Goal: Task Accomplishment & Management: Complete application form

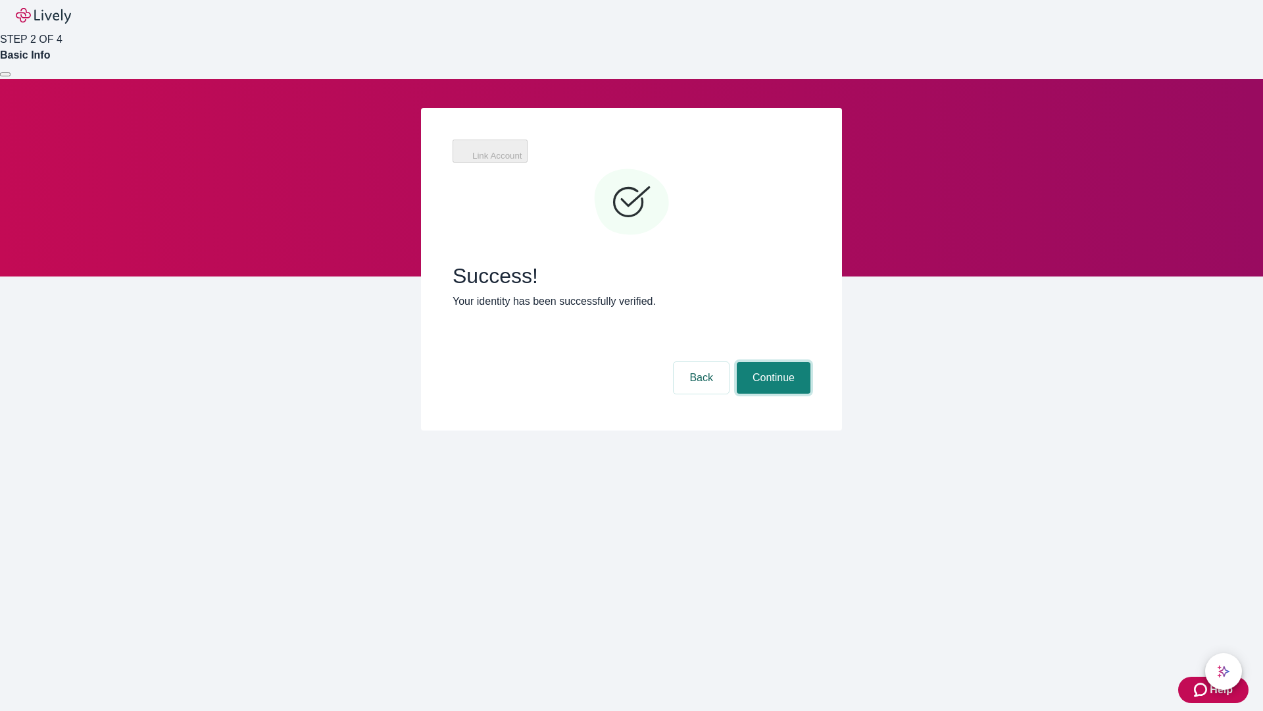
click at [772, 362] on button "Continue" at bounding box center [774, 378] width 74 height 32
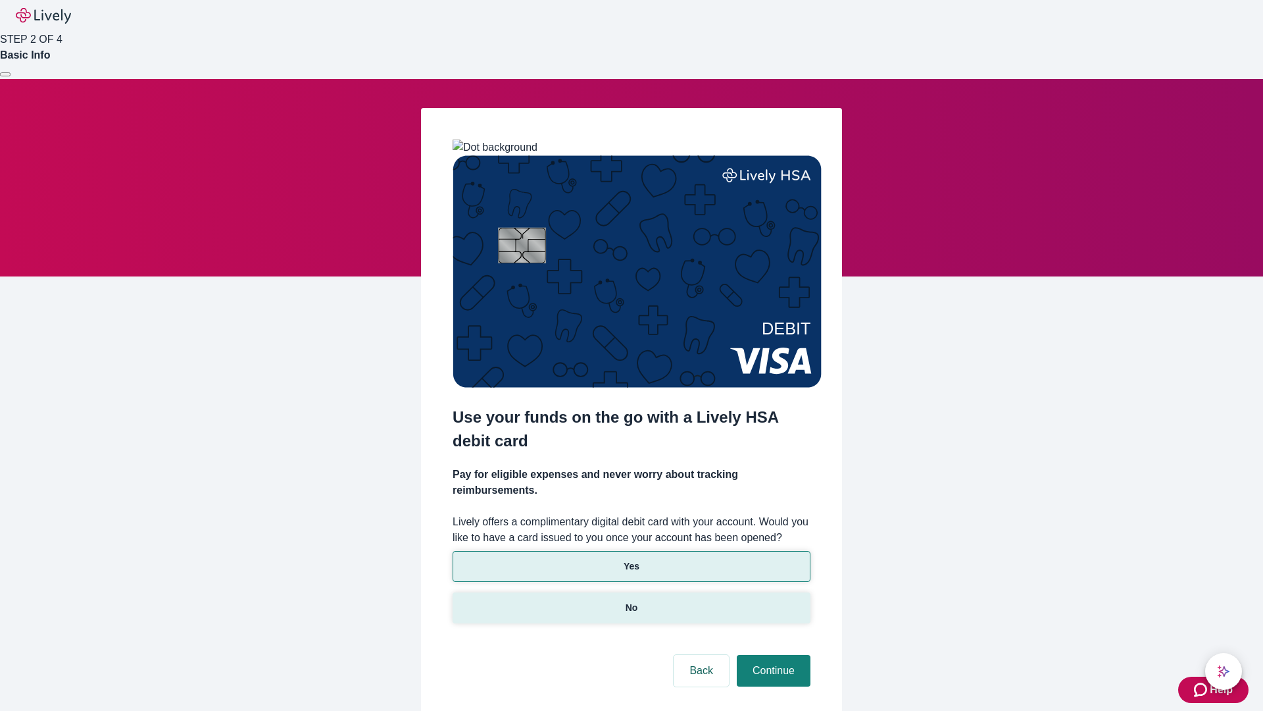
click at [631, 601] on p "No" at bounding box center [632, 608] width 13 height 14
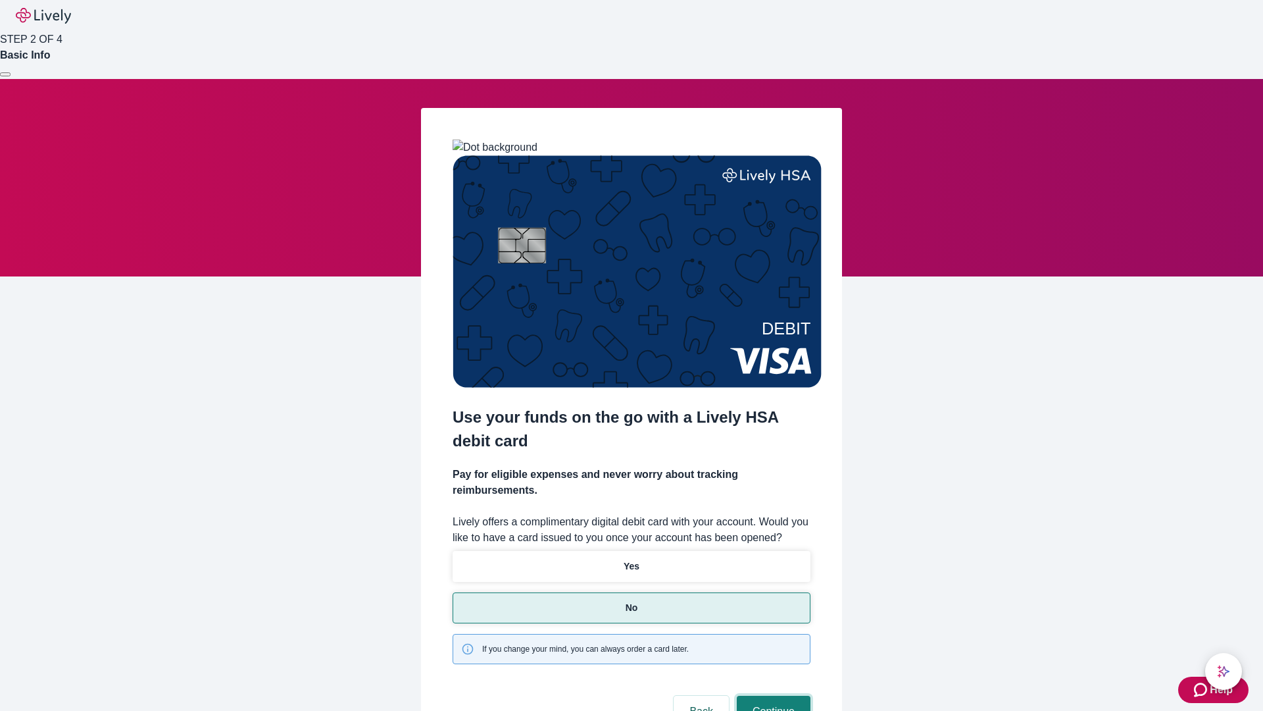
click at [772, 696] on button "Continue" at bounding box center [774, 712] width 74 height 32
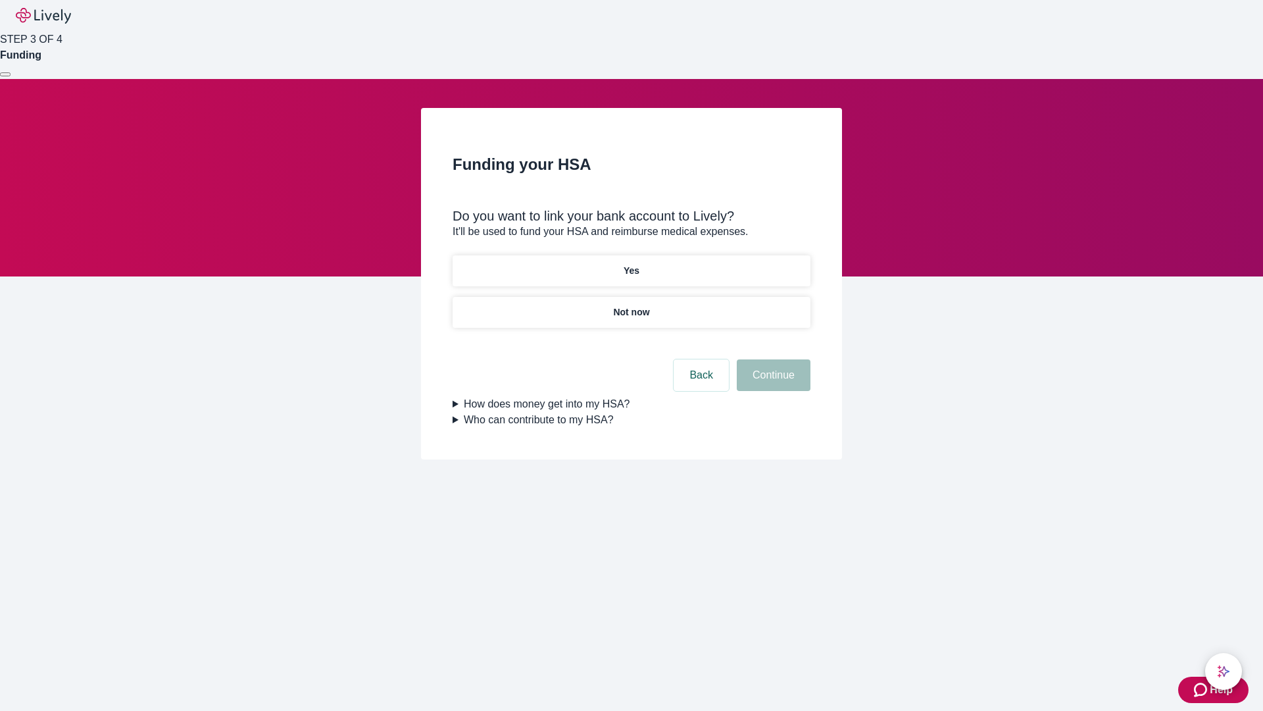
click at [631, 264] on p "Yes" at bounding box center [632, 271] width 16 height 14
click at [772, 359] on button "Continue" at bounding box center [774, 375] width 74 height 32
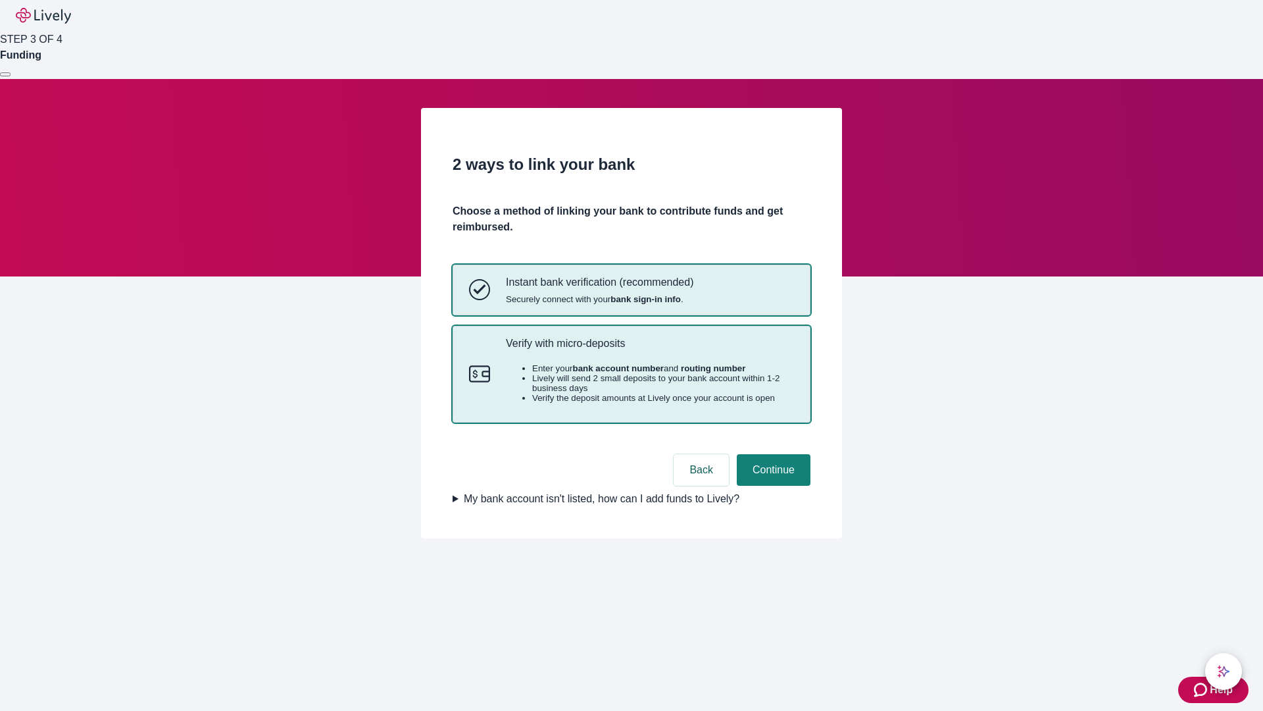
click at [649, 349] on p "Verify with micro-deposits" at bounding box center [650, 343] width 288 height 13
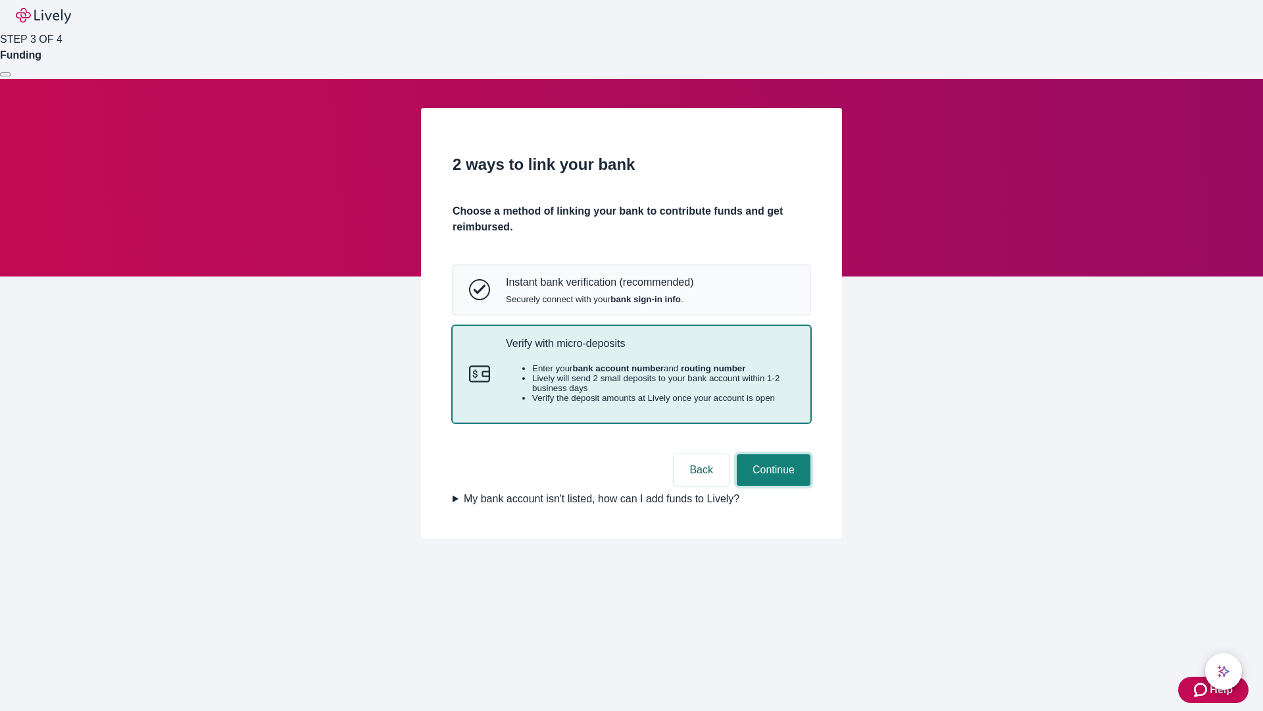
click at [772, 486] on button "Continue" at bounding box center [774, 470] width 74 height 32
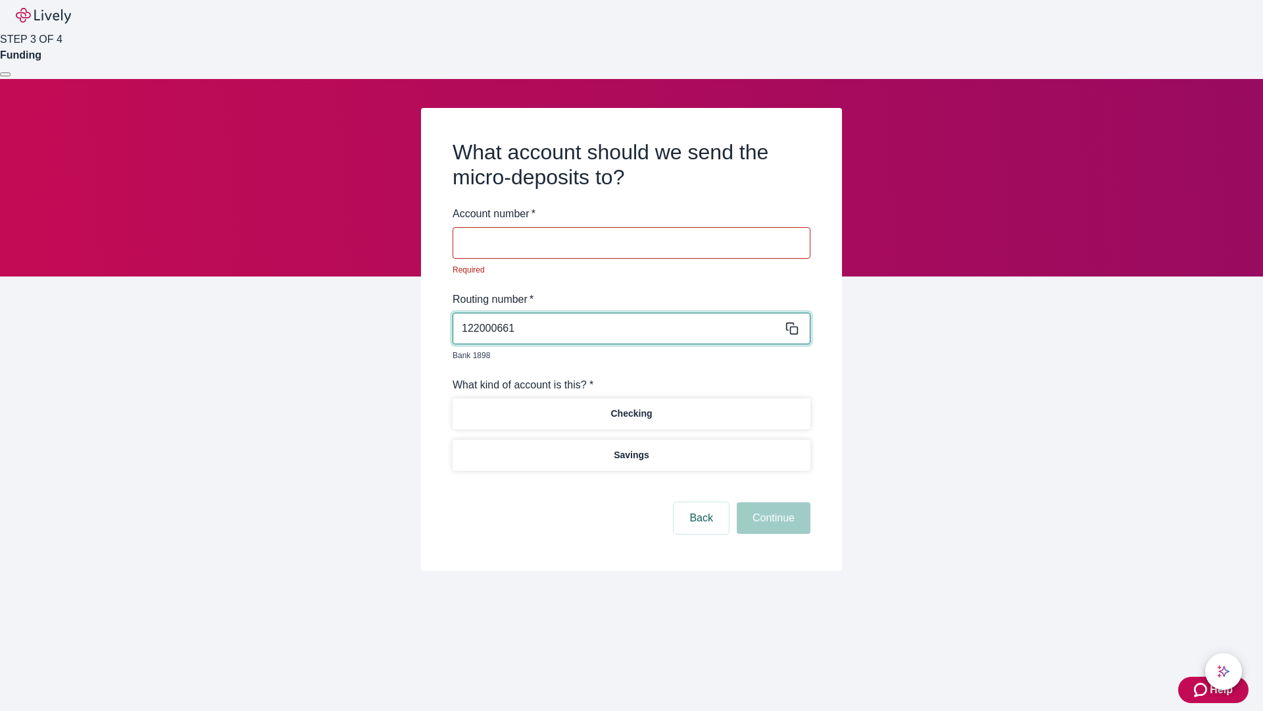
type input "122000661"
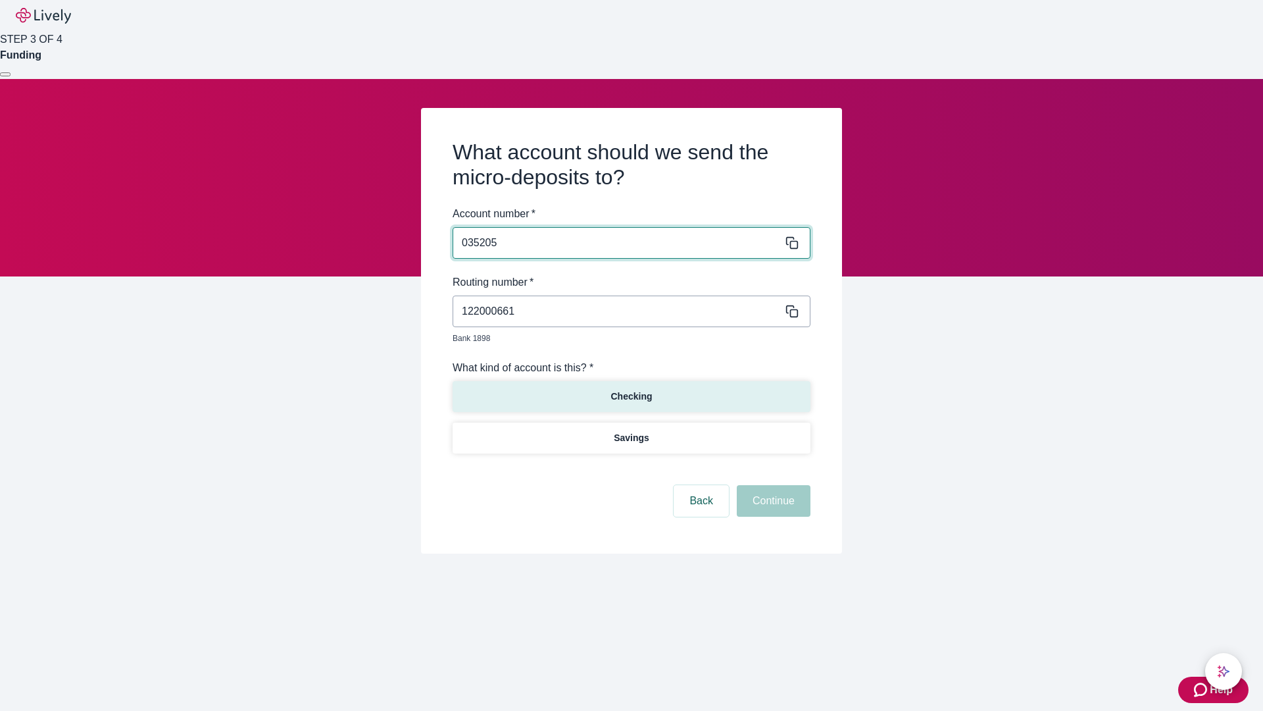
type input "035205"
click at [631, 390] on p "Checking" at bounding box center [631, 397] width 41 height 14
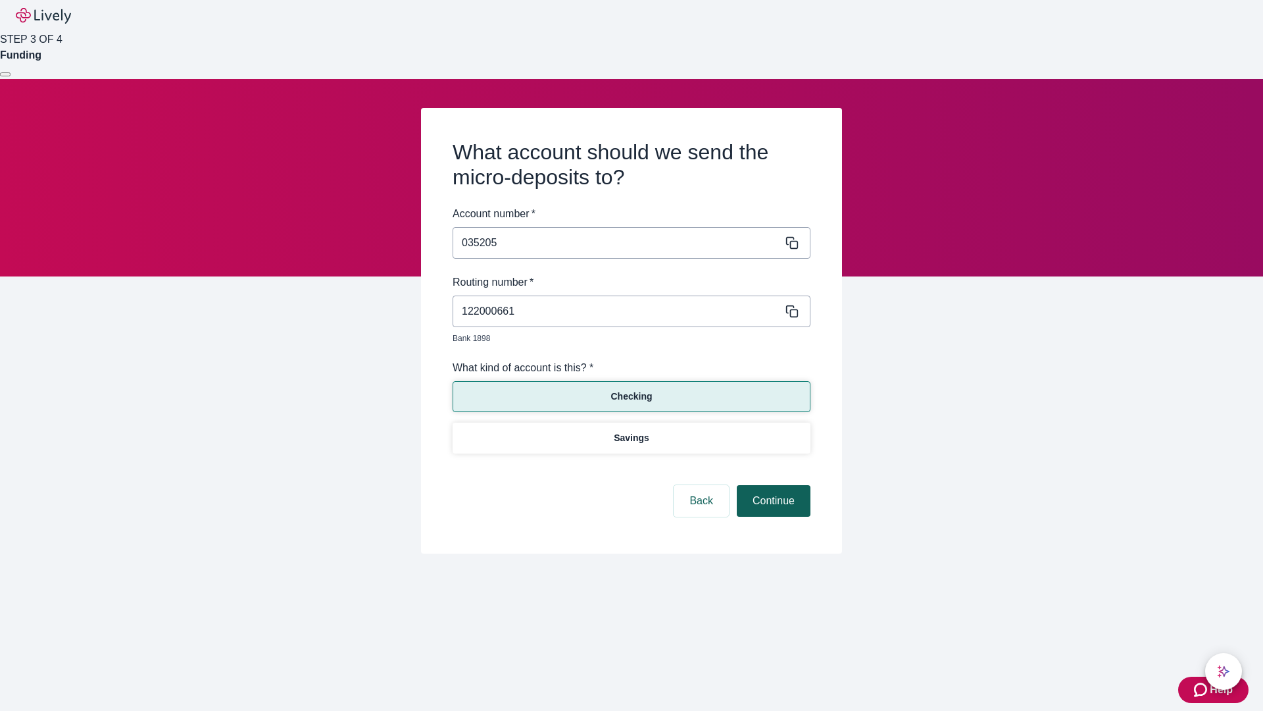
click at [772, 486] on button "Continue" at bounding box center [774, 501] width 74 height 32
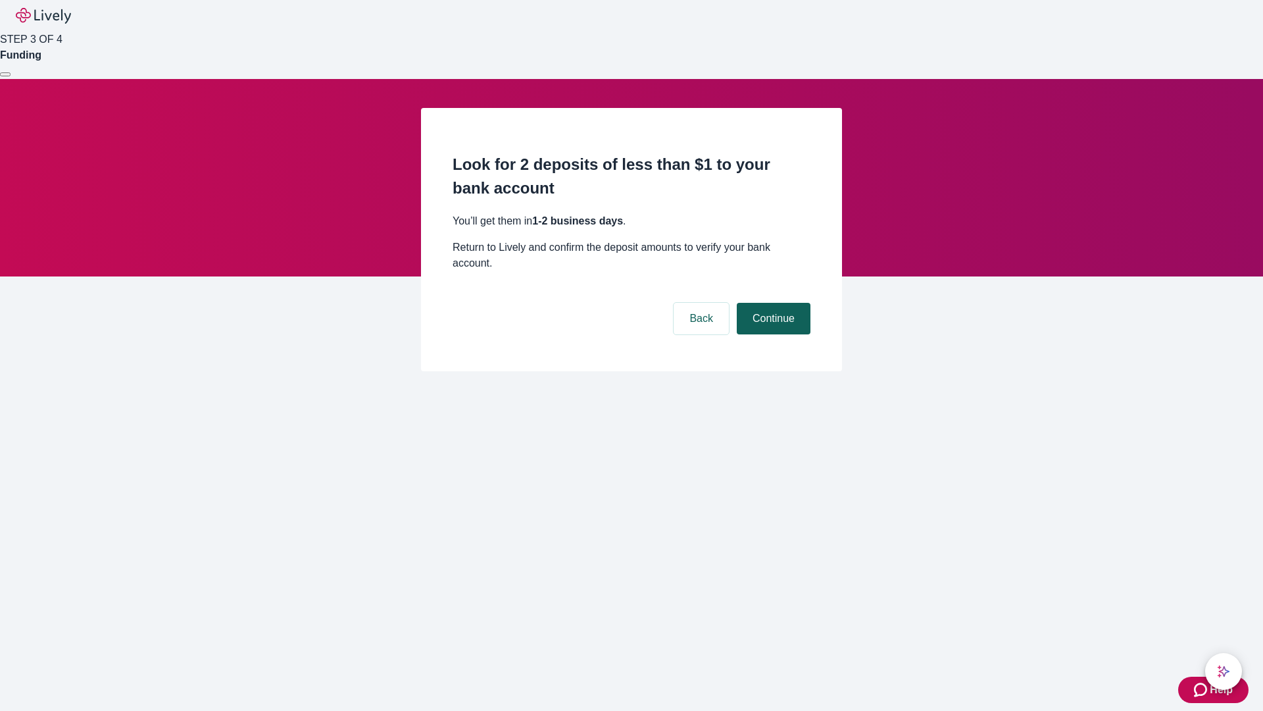
click at [772, 303] on button "Continue" at bounding box center [774, 319] width 74 height 32
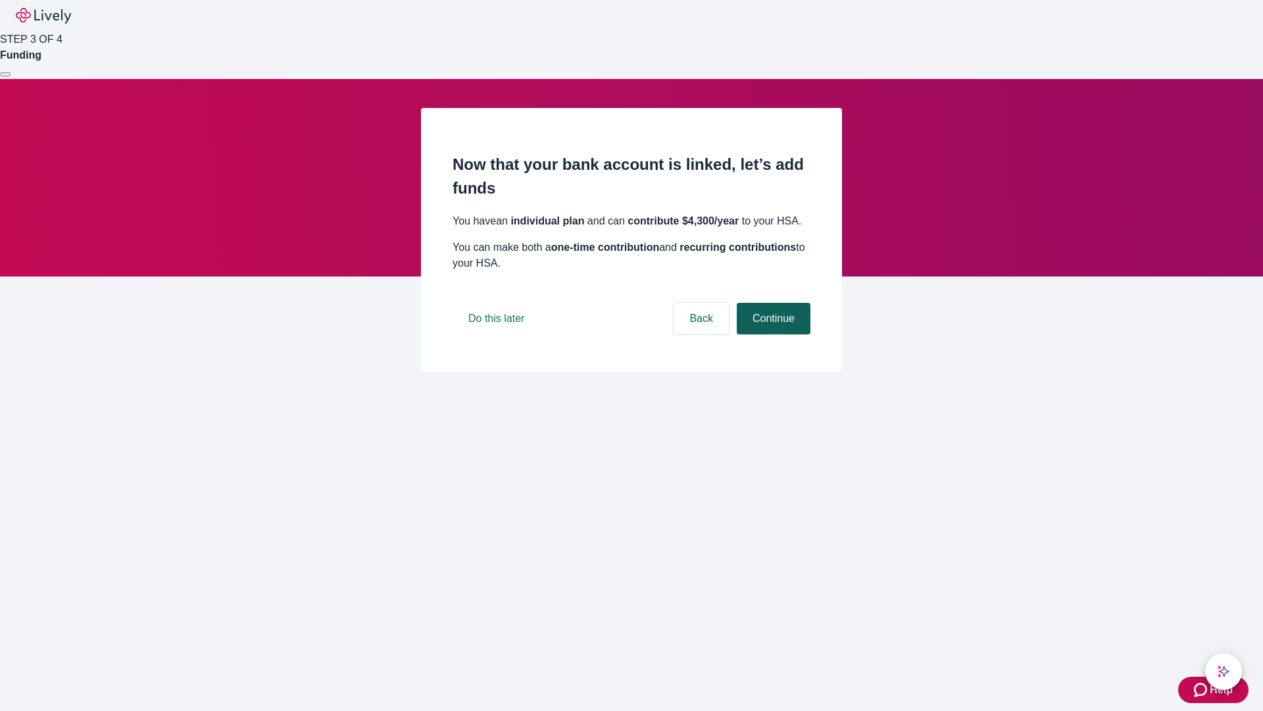
click at [772, 334] on button "Continue" at bounding box center [774, 319] width 74 height 32
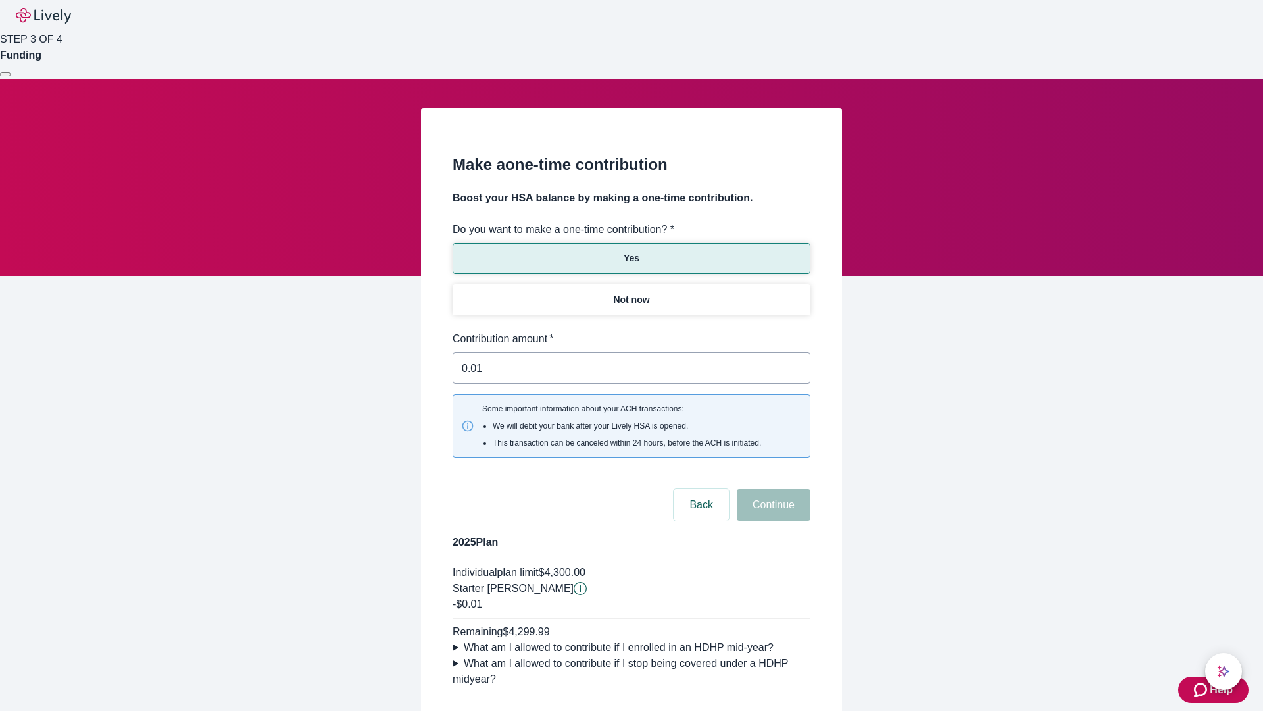
type input "0.01"
click at [772, 489] on button "Continue" at bounding box center [774, 505] width 74 height 32
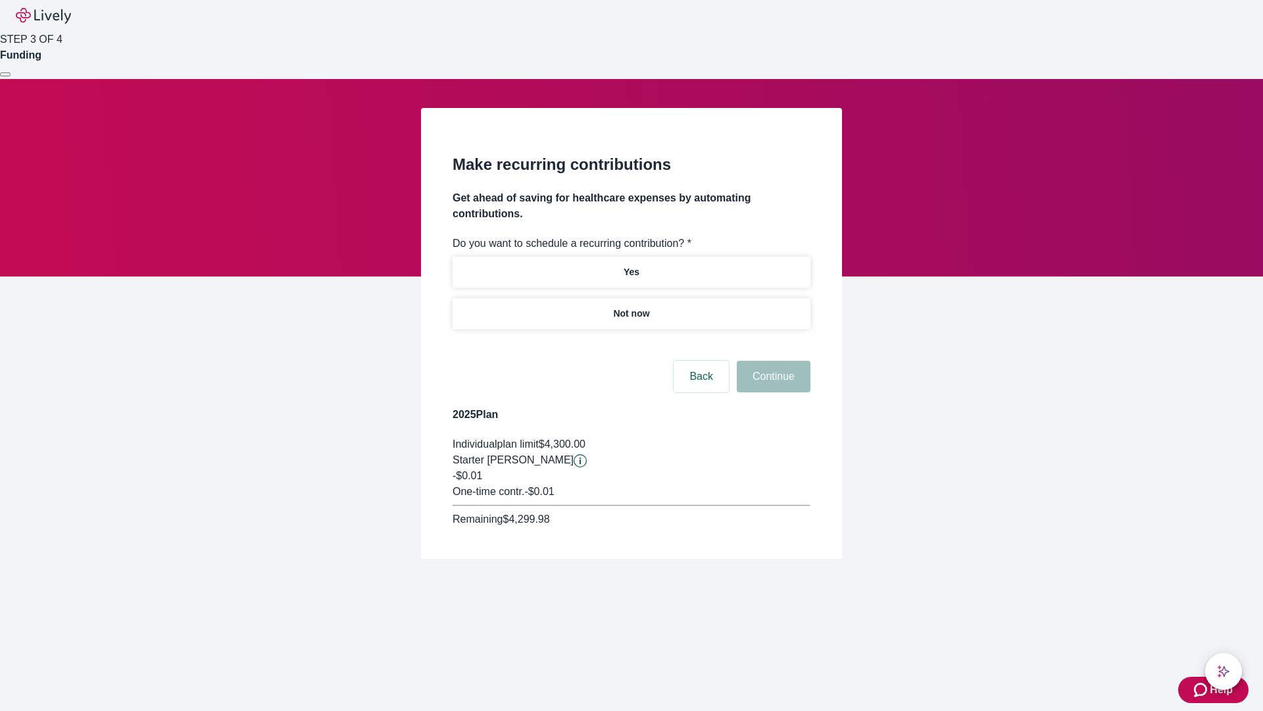
click at [631, 307] on p "Not now" at bounding box center [631, 314] width 36 height 14
click at [772, 361] on button "Continue" at bounding box center [774, 377] width 74 height 32
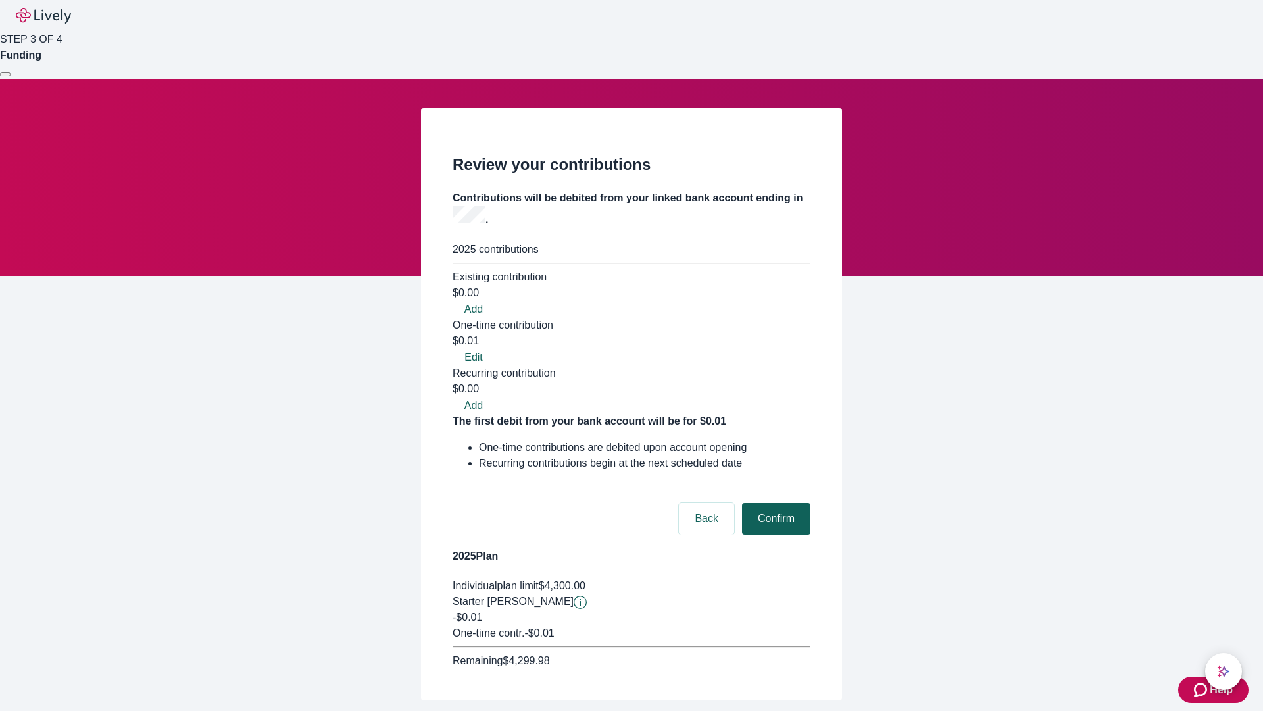
click at [774, 503] on button "Confirm" at bounding box center [776, 519] width 68 height 32
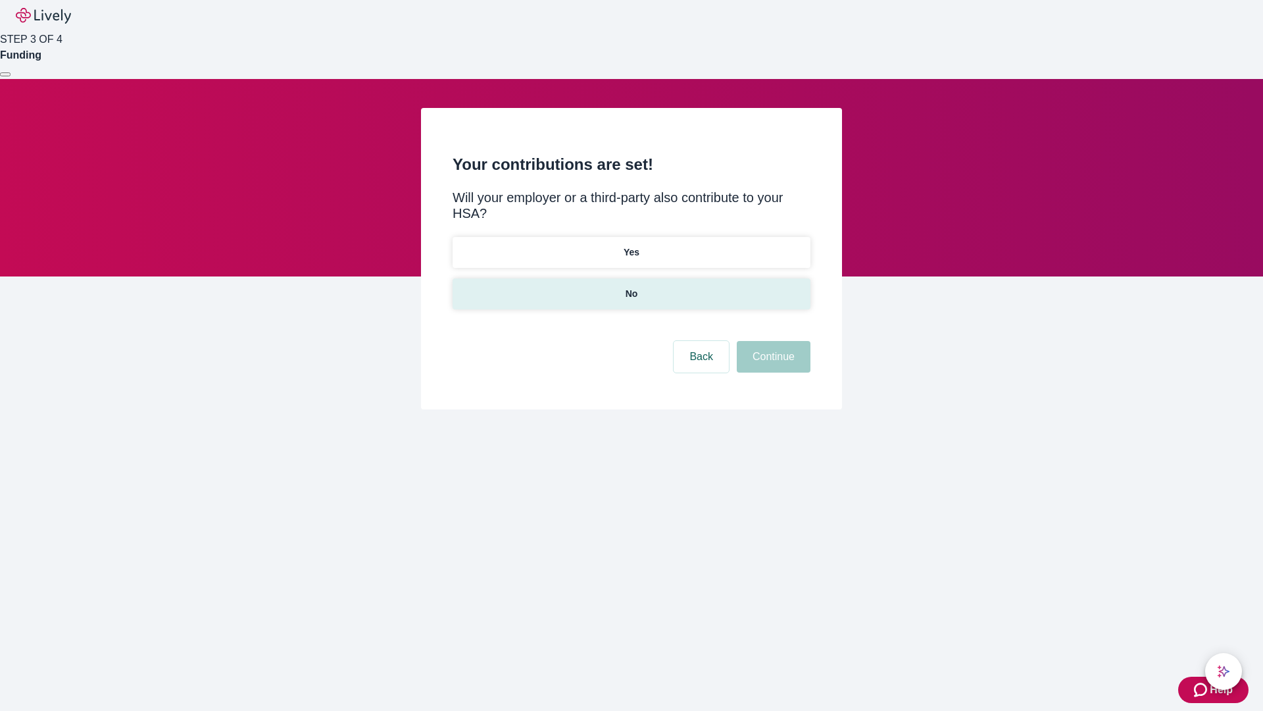
click at [631, 287] on p "No" at bounding box center [632, 294] width 13 height 14
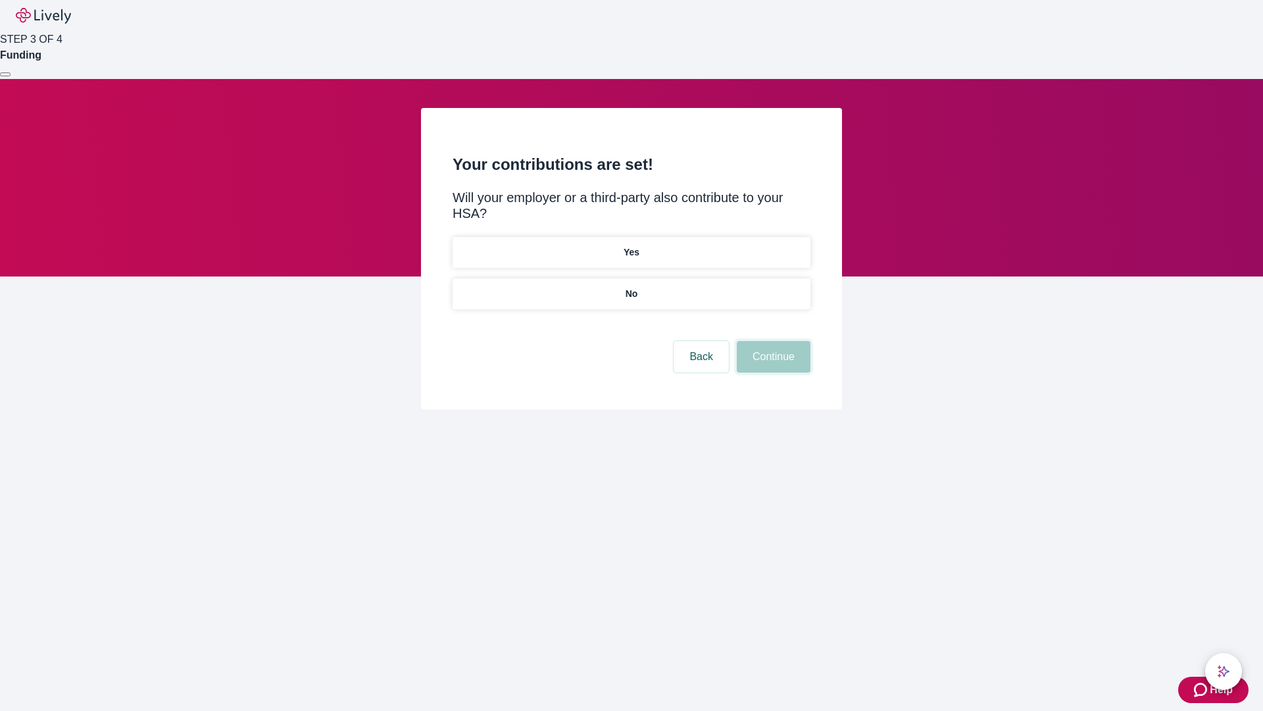
click at [772, 341] on button "Continue" at bounding box center [774, 357] width 74 height 32
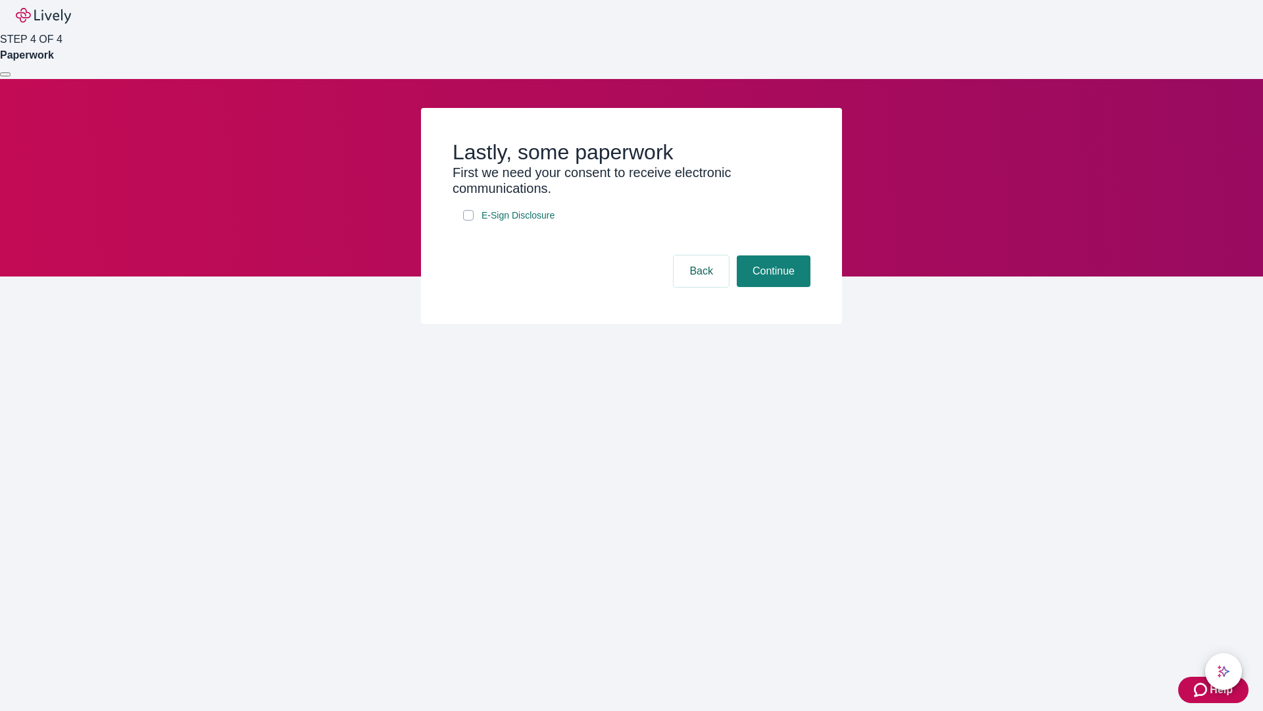
click at [468, 220] on input "E-Sign Disclosure" at bounding box center [468, 215] width 11 height 11
checkbox input "true"
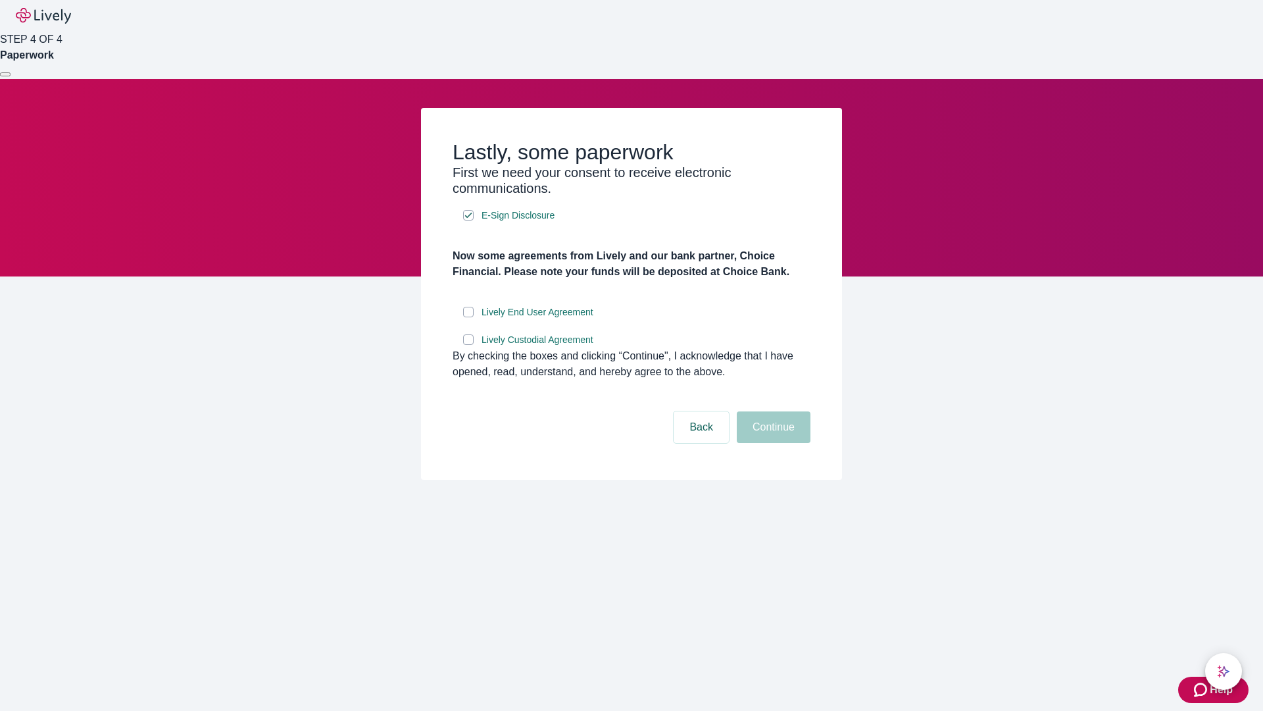
click at [468, 317] on input "Lively End User Agreement" at bounding box center [468, 312] width 11 height 11
checkbox input "true"
click at [468, 345] on input "Lively Custodial Agreement" at bounding box center [468, 339] width 11 height 11
checkbox input "true"
click at [772, 443] on button "Continue" at bounding box center [774, 427] width 74 height 32
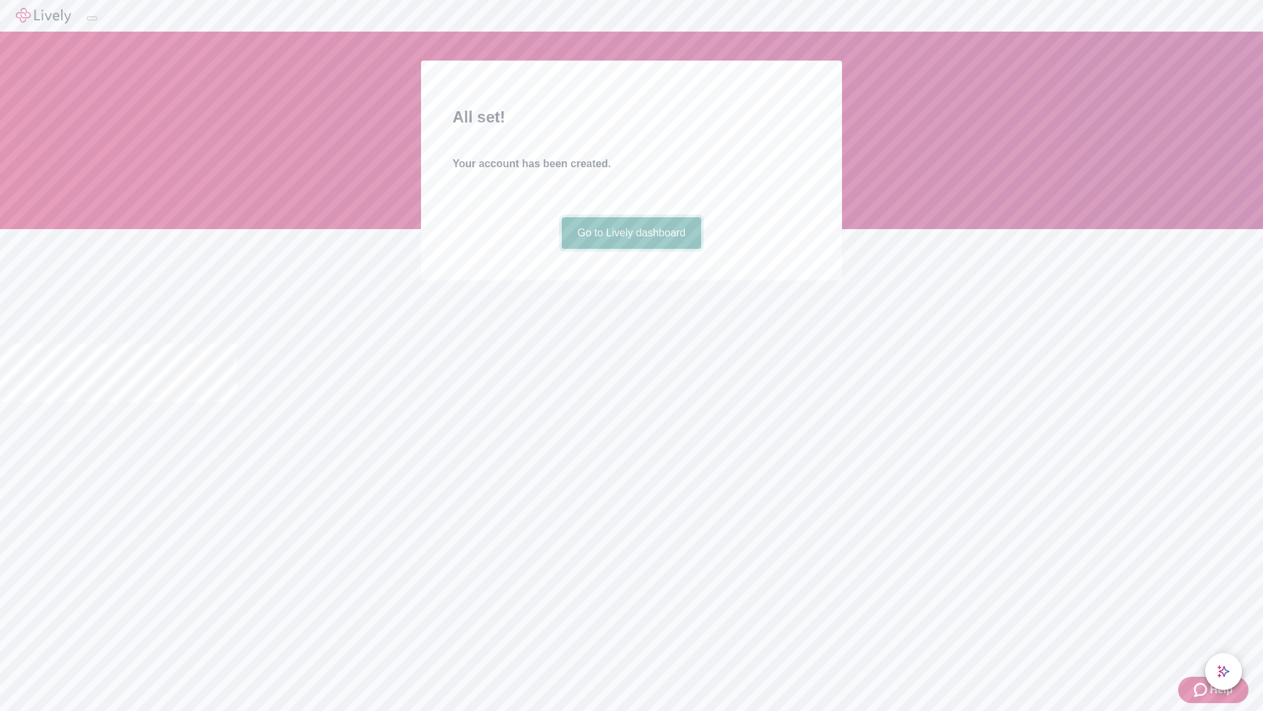
click at [631, 249] on link "Go to Lively dashboard" at bounding box center [632, 233] width 140 height 32
